Goal: Information Seeking & Learning: Learn about a topic

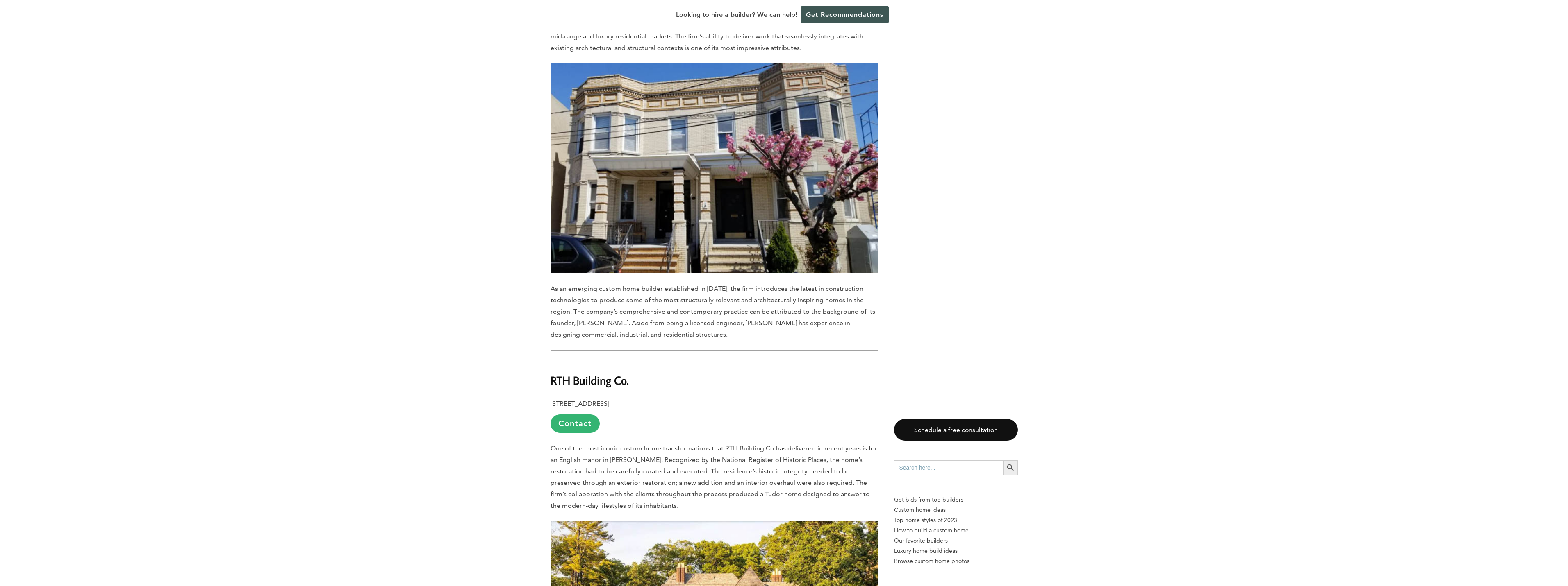
scroll to position [2089, 0]
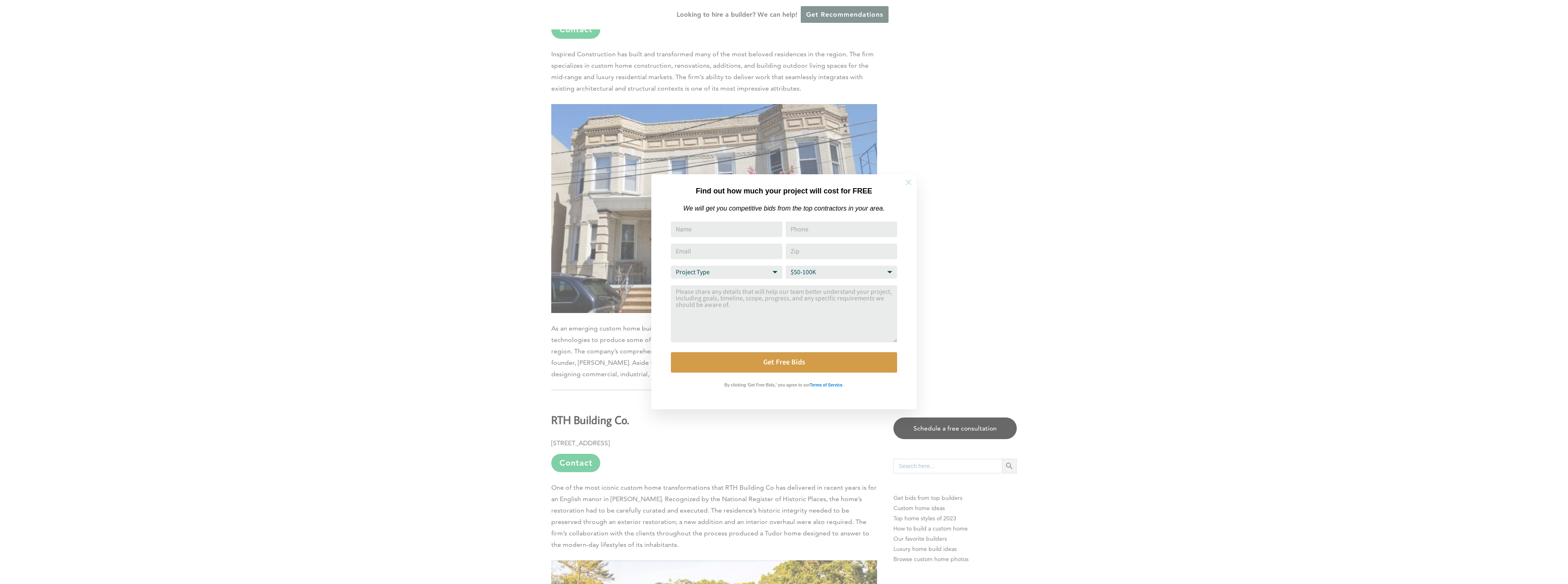
click at [912, 183] on icon at bounding box center [909, 182] width 9 height 9
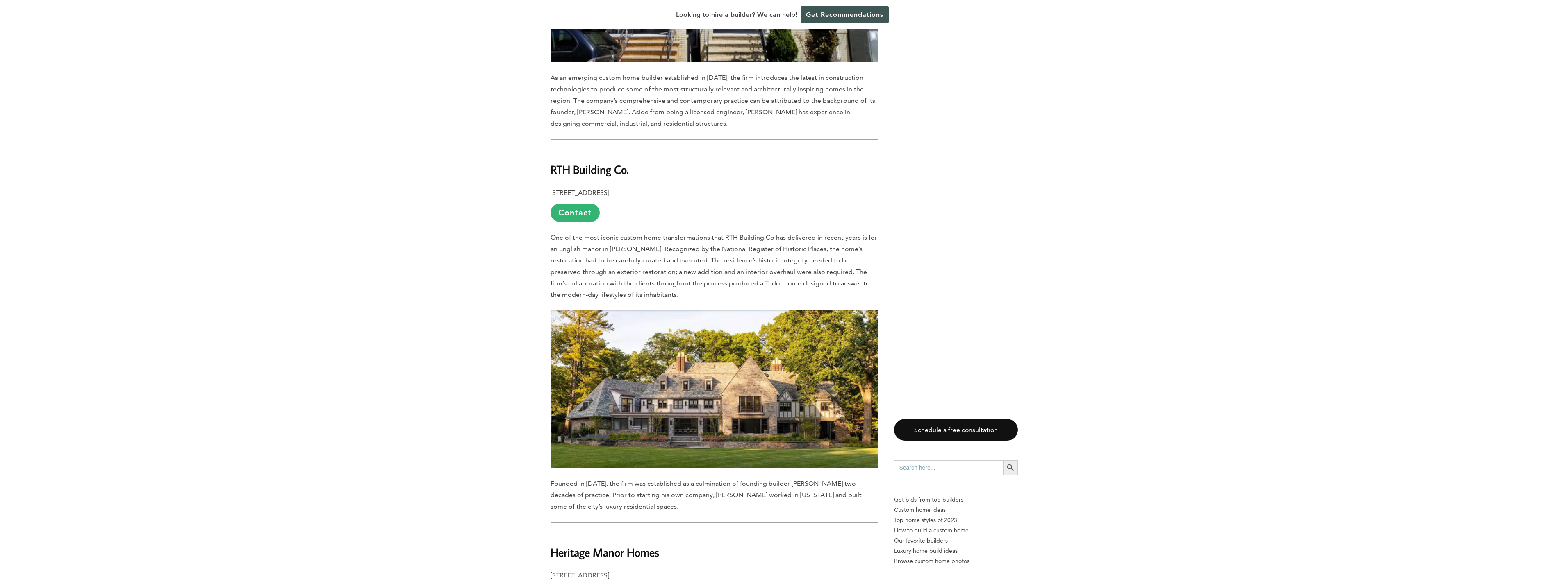
scroll to position [2347, 0]
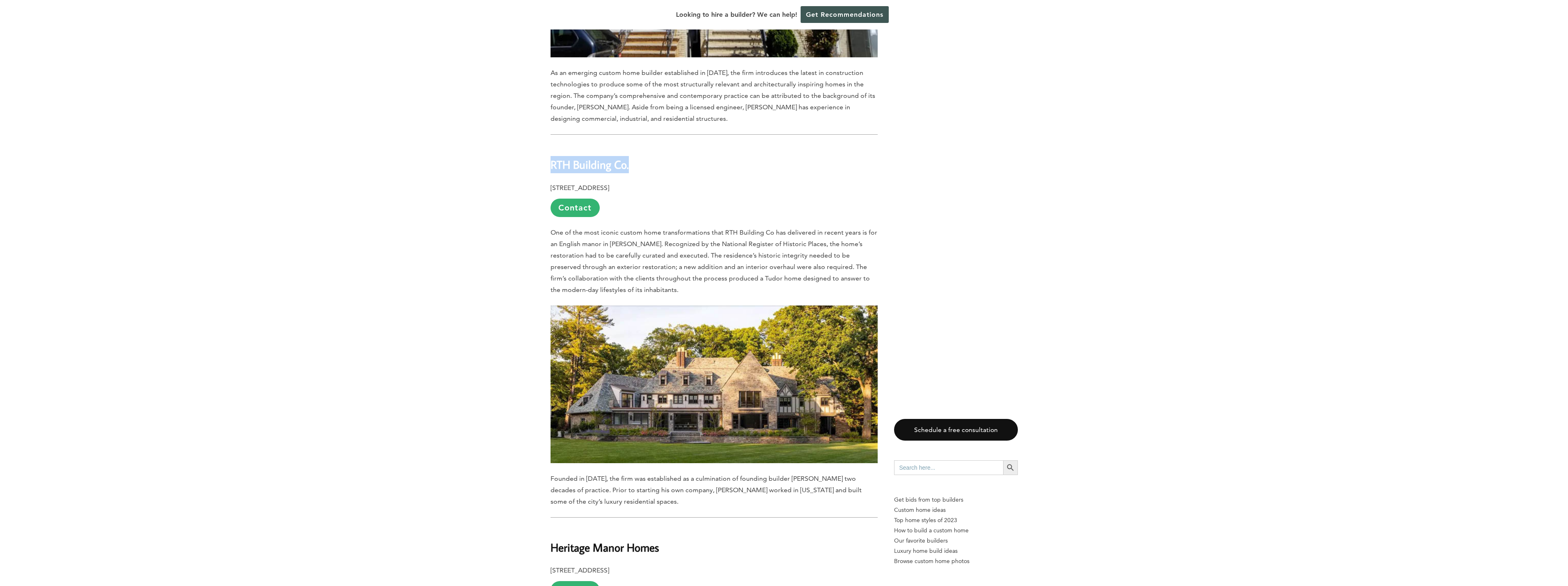
drag, startPoint x: 545, startPoint y: 155, endPoint x: 643, endPoint y: 156, distance: 98.0
copy b "RTH Building Co."
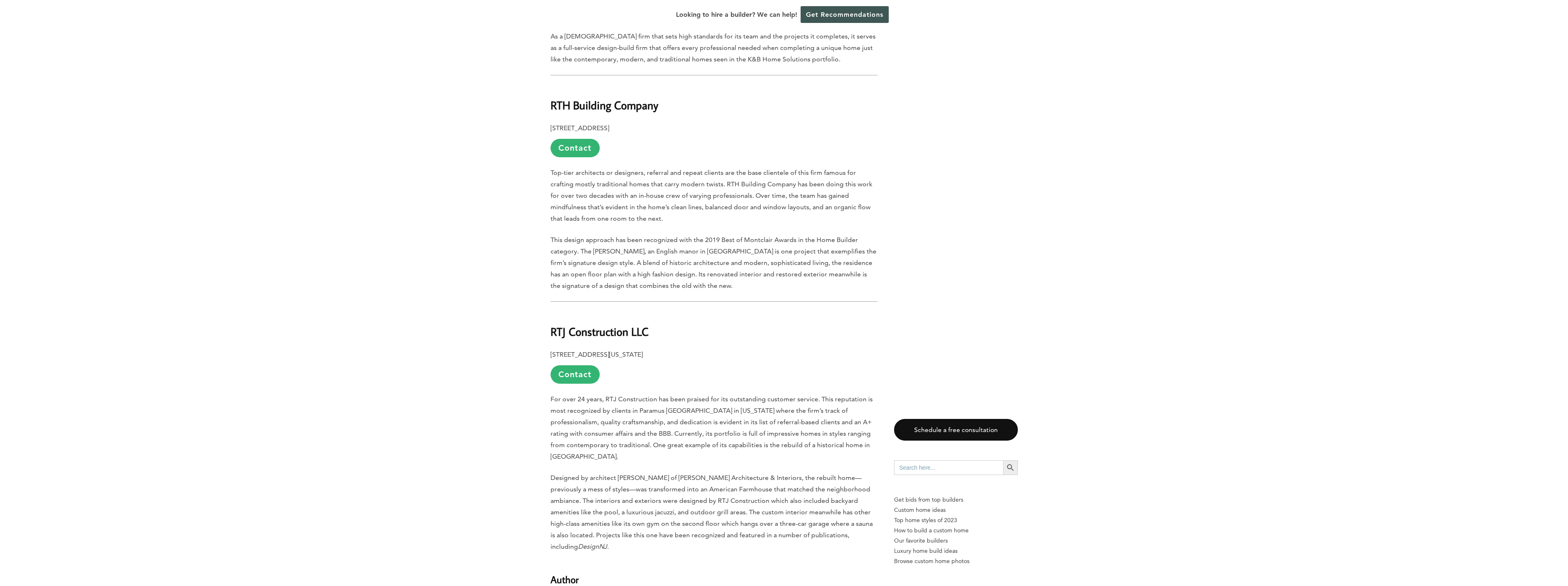
scroll to position [2048, 0]
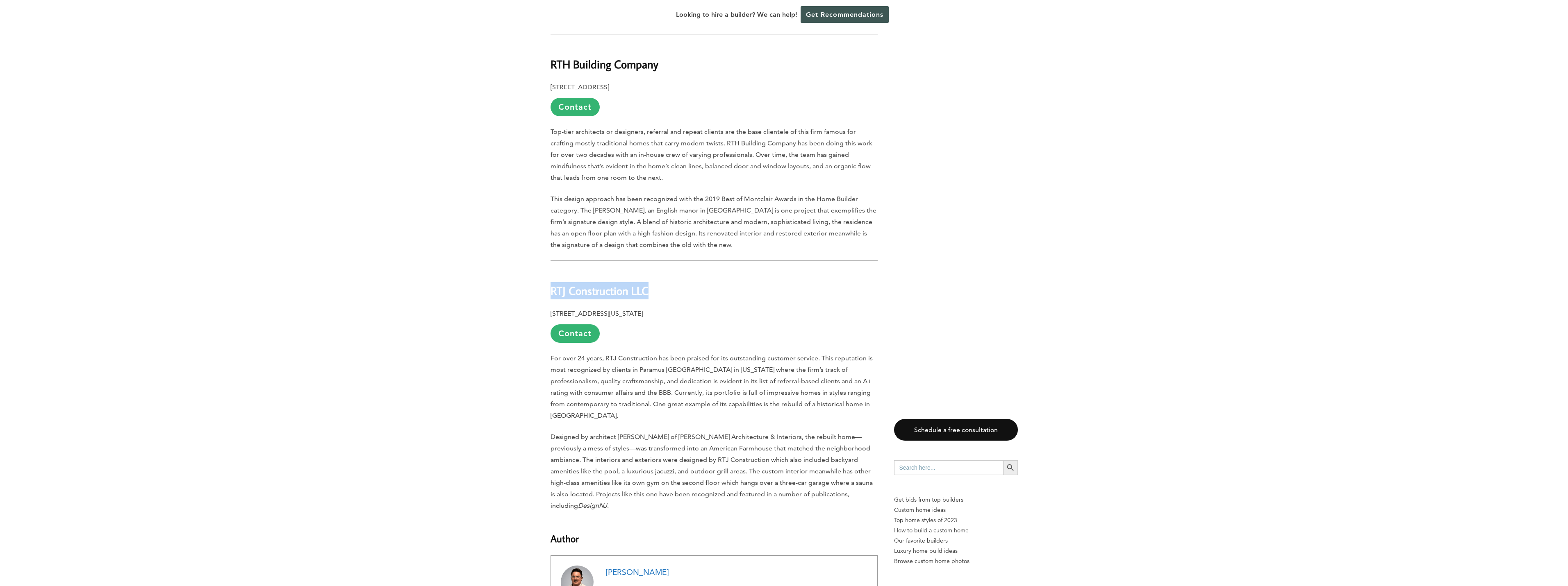
drag, startPoint x: 643, startPoint y: 269, endPoint x: 486, endPoint y: 262, distance: 157.2
copy b "RTJ Construction LLC"
